Goal: Book appointment/travel/reservation

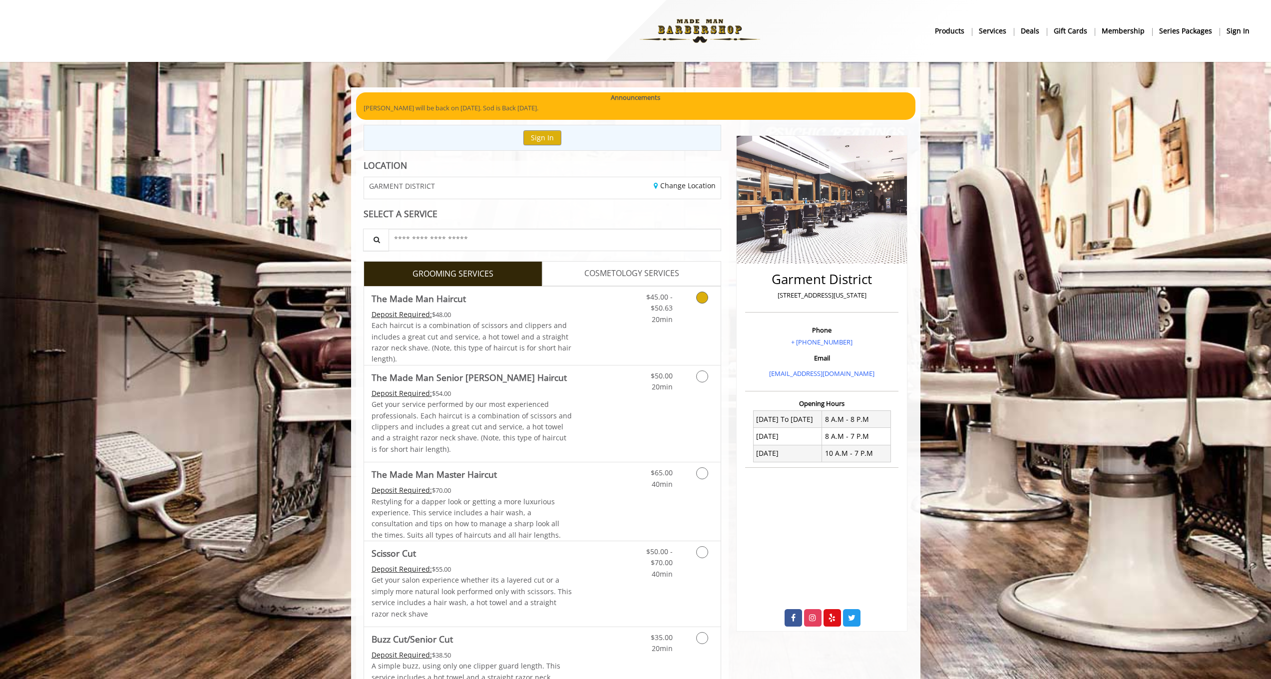
click at [681, 340] on div "$45.00 - $50.63 20min" at bounding box center [675, 326] width 89 height 78
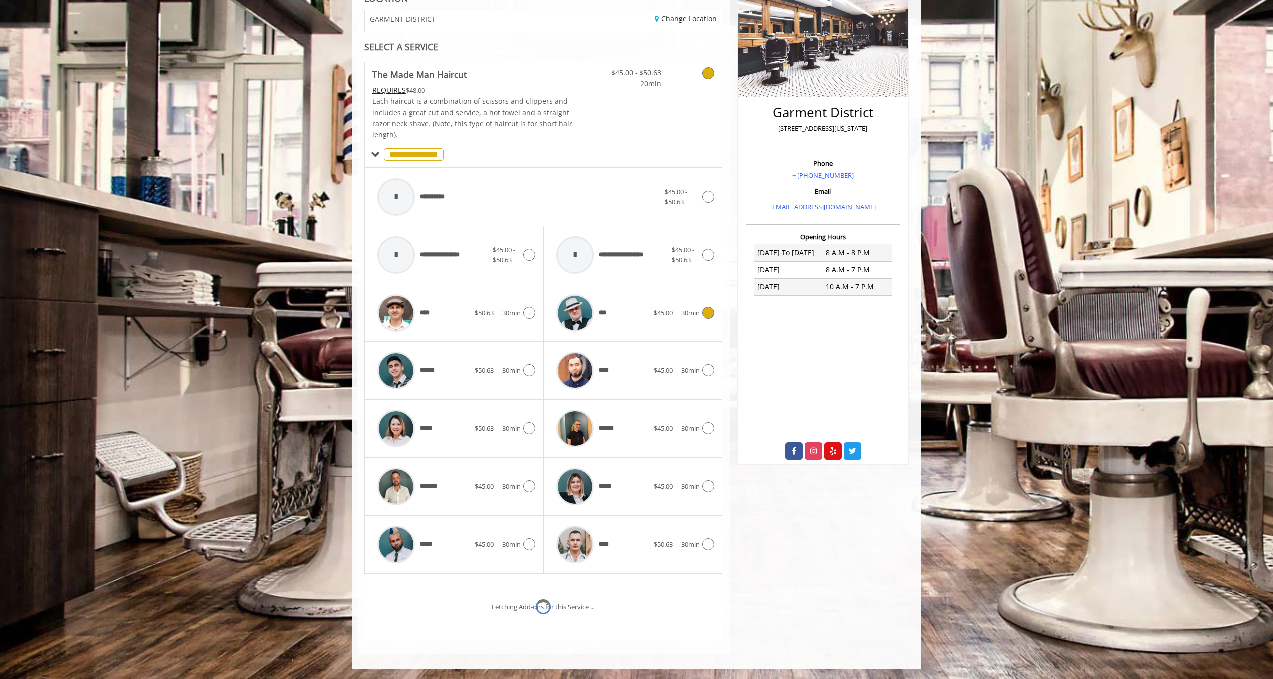
scroll to position [204, 0]
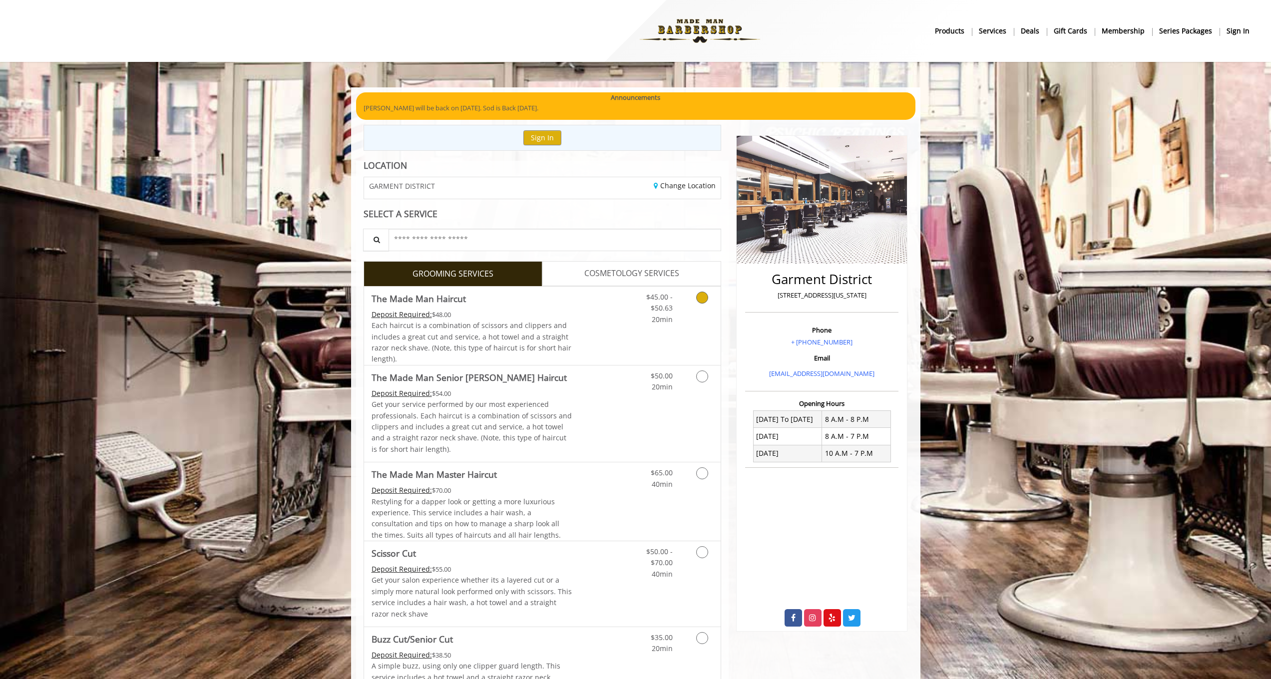
click at [682, 298] on div "Grooming services" at bounding box center [700, 306] width 40 height 38
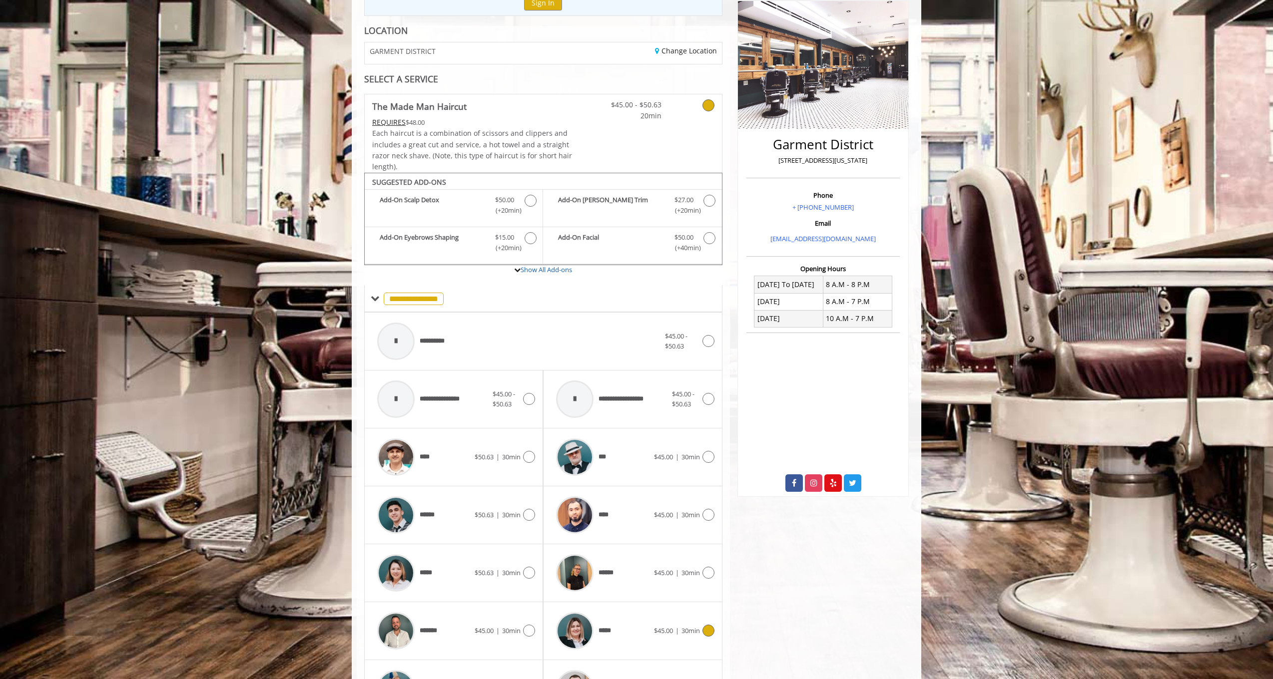
scroll to position [204, 0]
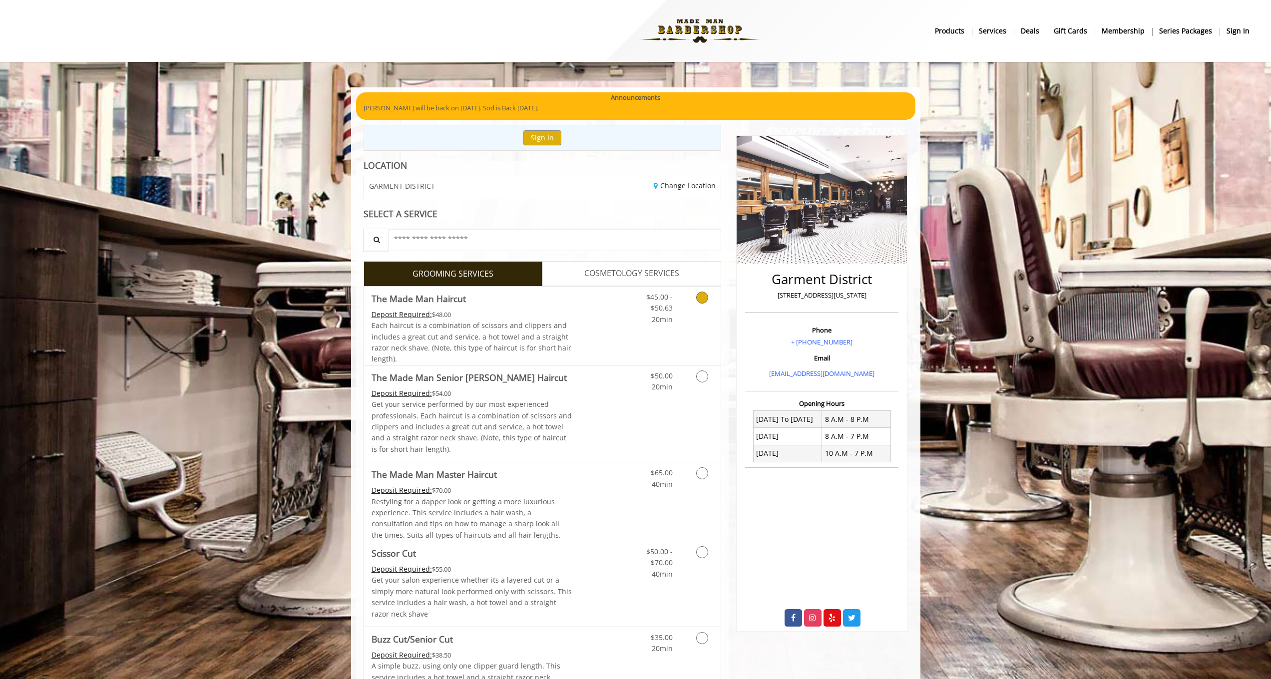
click at [696, 320] on link "Grooming services" at bounding box center [700, 306] width 25 height 38
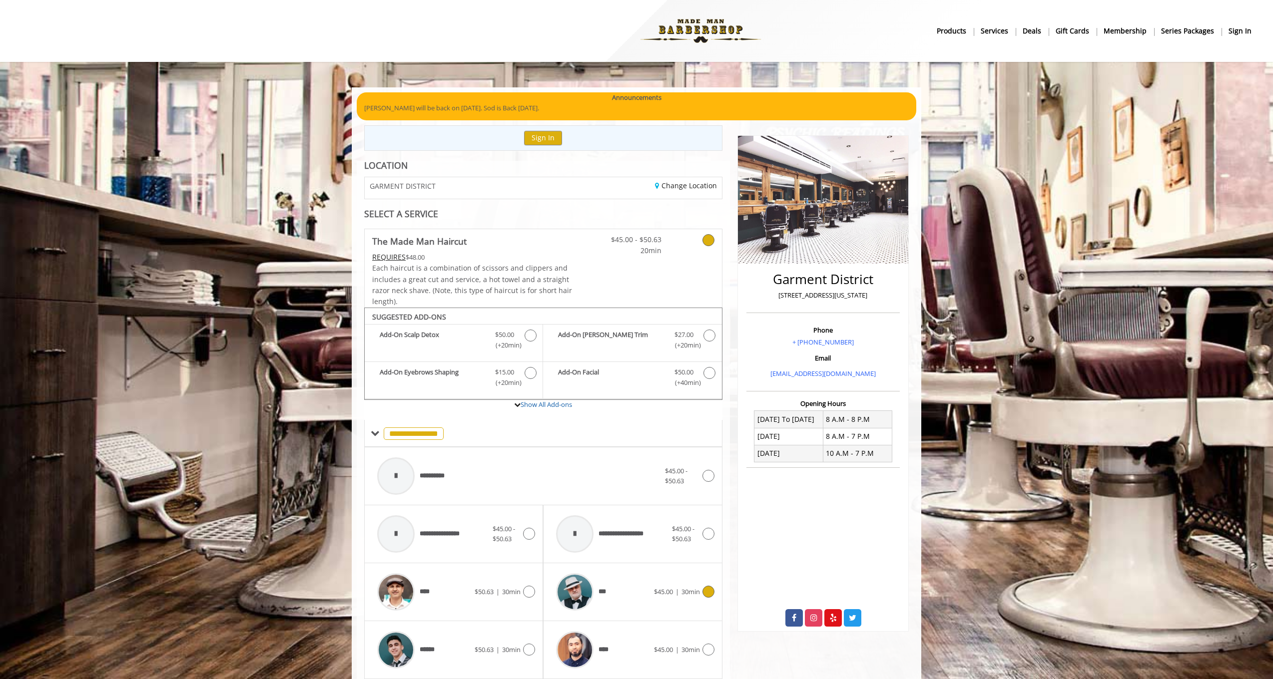
scroll to position [204, 0]
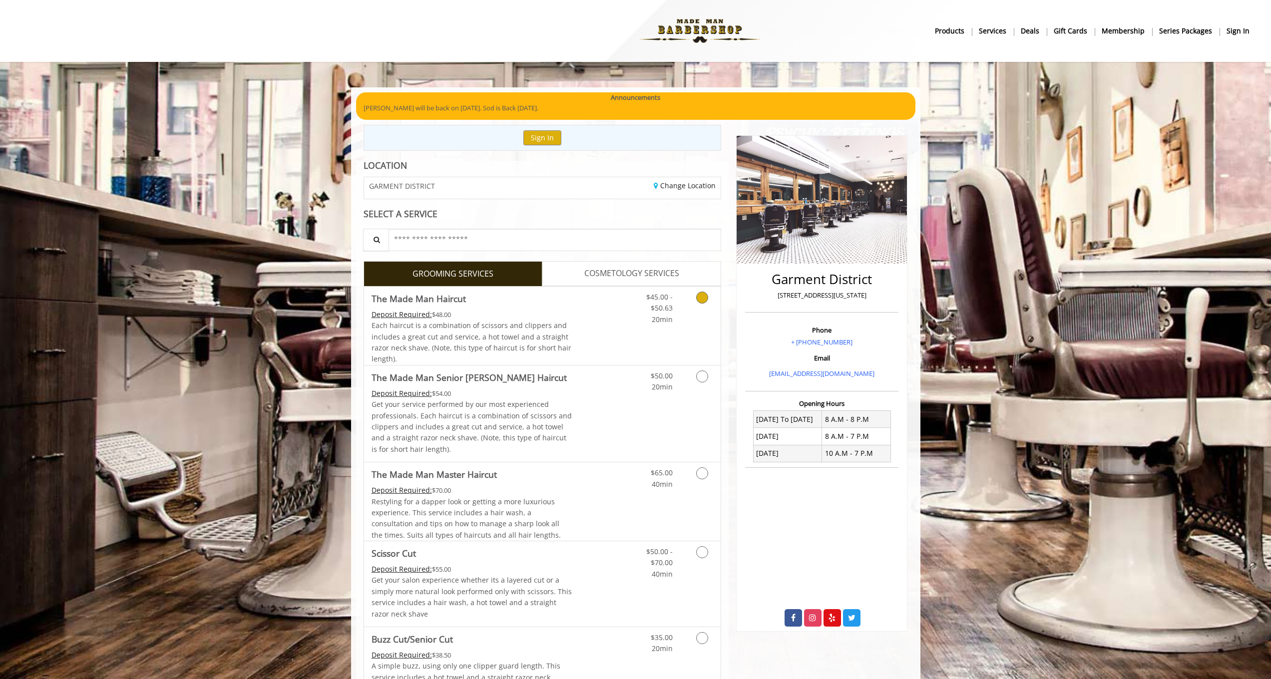
click at [694, 303] on link "Grooming services" at bounding box center [700, 306] width 25 height 38
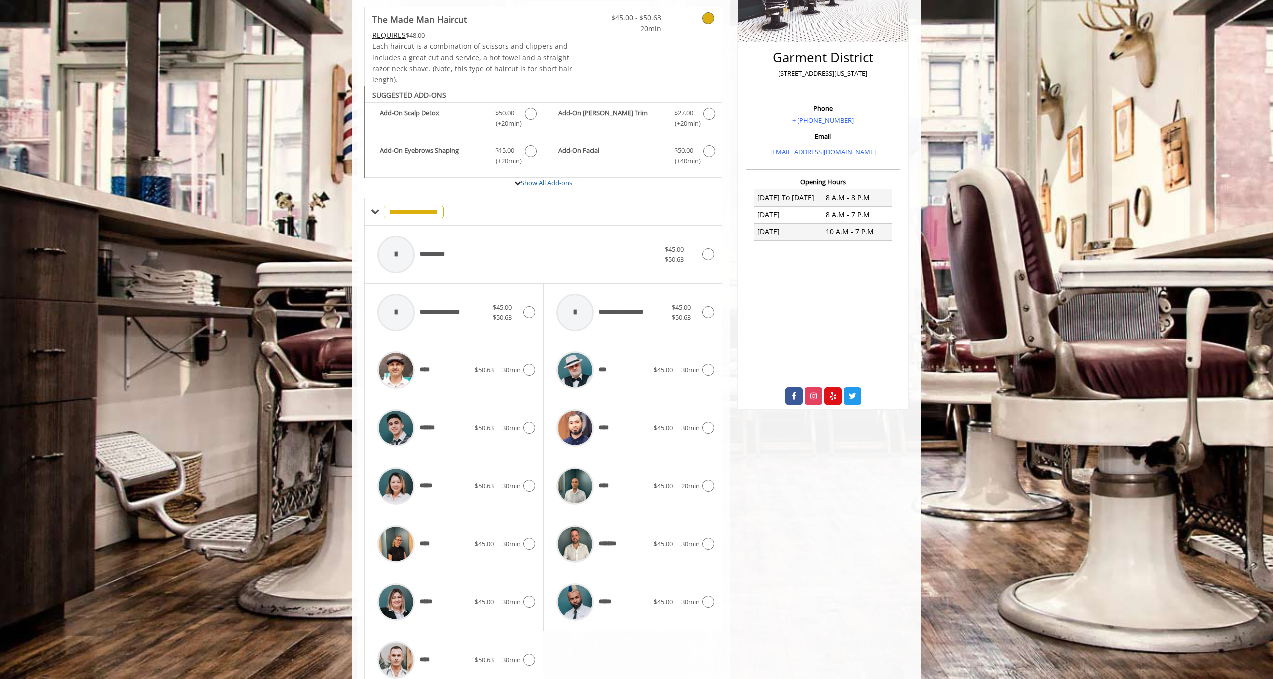
scroll to position [262, 0]
